Goal: Information Seeking & Learning: Learn about a topic

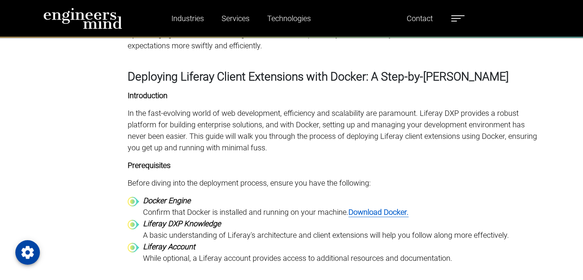
scroll to position [3030, 0]
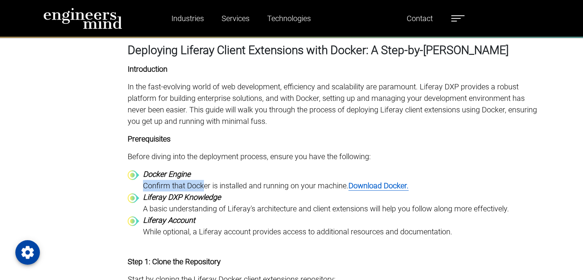
drag, startPoint x: 202, startPoint y: 182, endPoint x: 291, endPoint y: 178, distance: 88.7
click at [291, 178] on div "Docker Engine Confirm that Docker is installed and running on your machine. Dow…" at bounding box center [276, 179] width 266 height 23
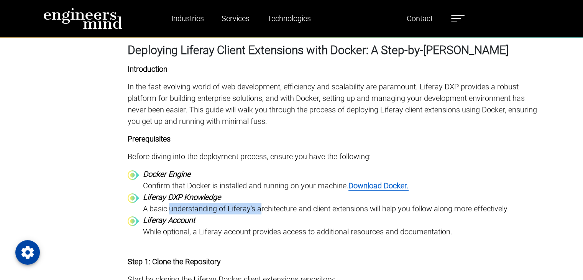
drag, startPoint x: 170, startPoint y: 211, endPoint x: 275, endPoint y: 226, distance: 105.4
click at [262, 209] on p "A basic understanding of Liferay's architecture and client extensions will help…" at bounding box center [326, 209] width 366 height 12
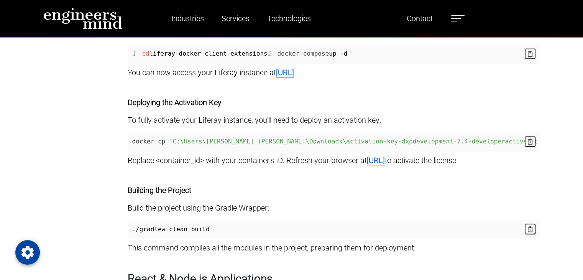
scroll to position [3376, 0]
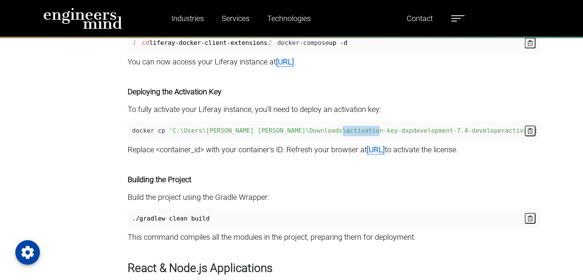
drag, startPoint x: 324, startPoint y: 155, endPoint x: 359, endPoint y: 157, distance: 34.9
click at [359, 141] on div "docker cp 'C:\Users\[PERSON_NAME] [PERSON_NAME]\Downloads\activation-key-dxpdev…" at bounding box center [334, 131] width 413 height 20
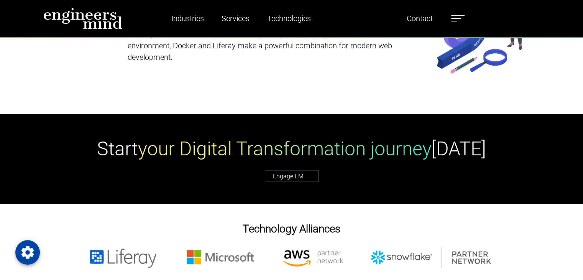
scroll to position [4296, 0]
